Goal: Information Seeking & Learning: Learn about a topic

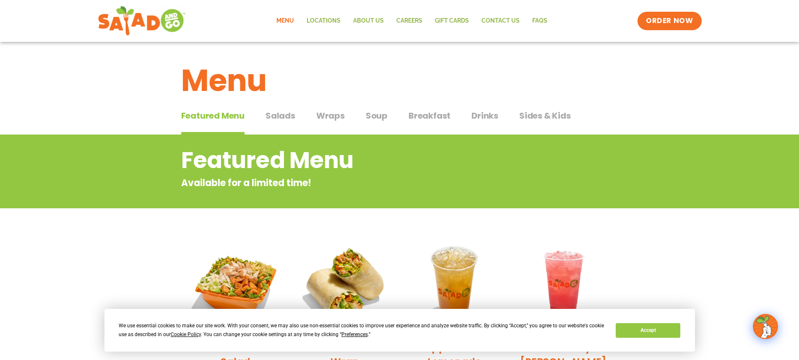
click at [289, 117] on span "Salads" at bounding box center [281, 115] width 30 height 13
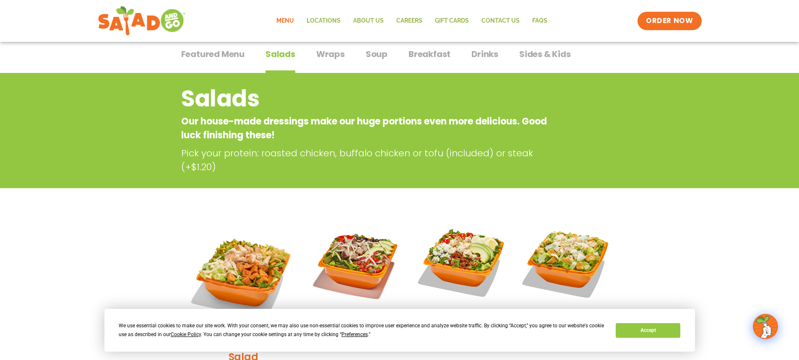
scroll to position [42, 0]
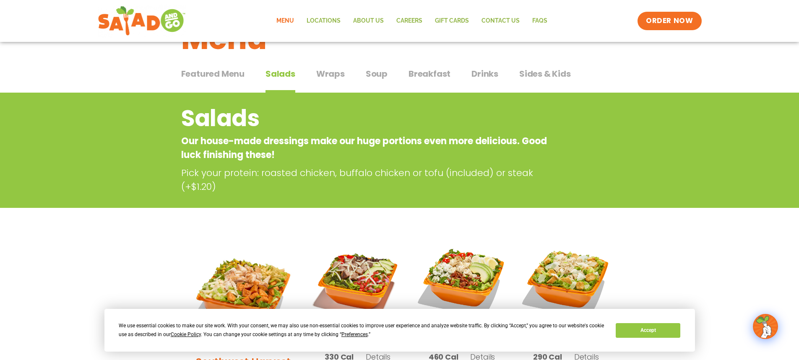
click at [331, 76] on span "Wraps" at bounding box center [330, 74] width 29 height 13
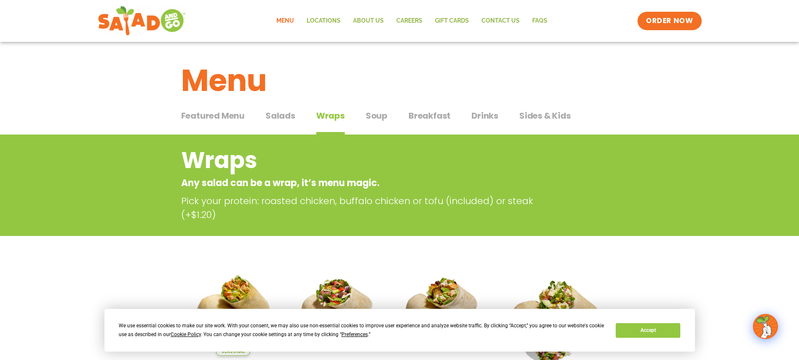
drag, startPoint x: 366, startPoint y: 122, endPoint x: 372, endPoint y: 118, distance: 7.1
click at [366, 122] on span "Soup" at bounding box center [377, 115] width 22 height 13
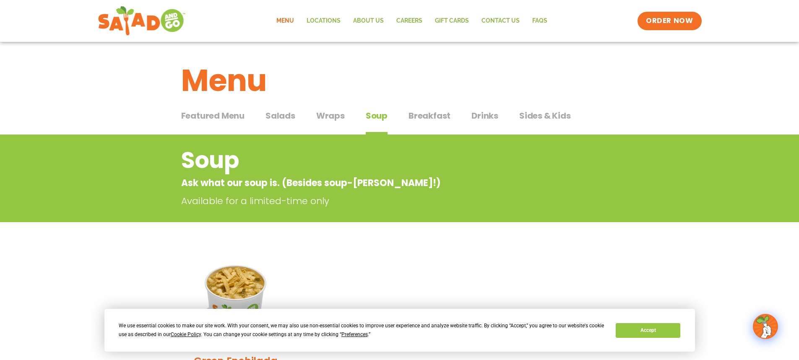
click at [523, 117] on span "Sides & Kids" at bounding box center [545, 115] width 52 height 13
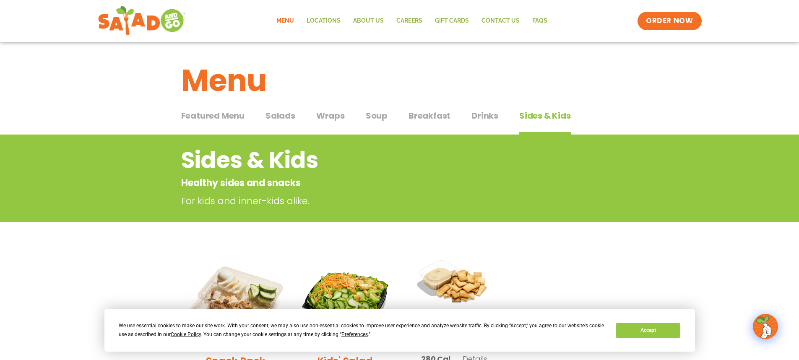
click at [486, 114] on span "Drinks" at bounding box center [484, 115] width 27 height 13
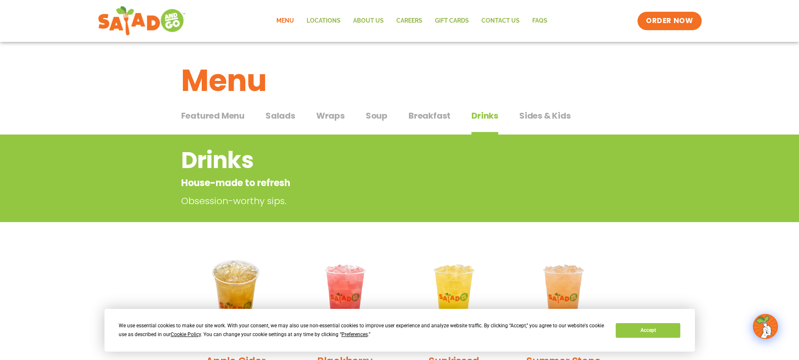
click at [441, 115] on span "Breakfast" at bounding box center [430, 115] width 42 height 13
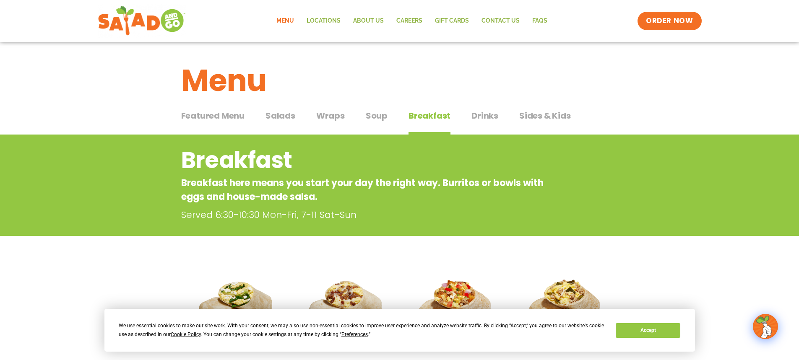
click at [390, 122] on div "Featured Menu Featured Menu Salads Salads Wraps Wraps Soup Soup Breakfast Break…" at bounding box center [399, 121] width 437 height 29
click at [381, 119] on span "Soup" at bounding box center [377, 115] width 22 height 13
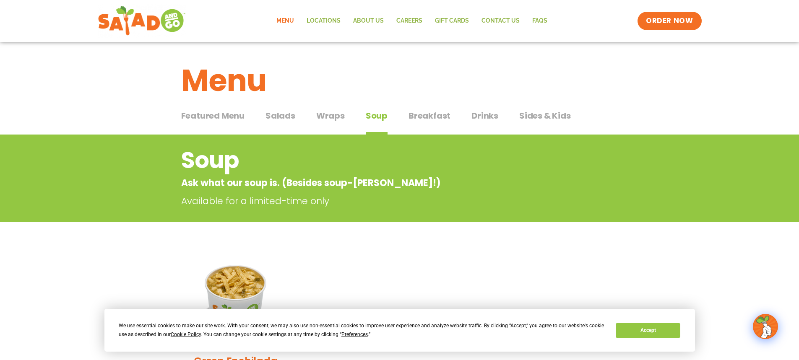
click at [206, 110] on span "Featured Menu" at bounding box center [212, 115] width 63 height 13
